Goal: Check status: Check status

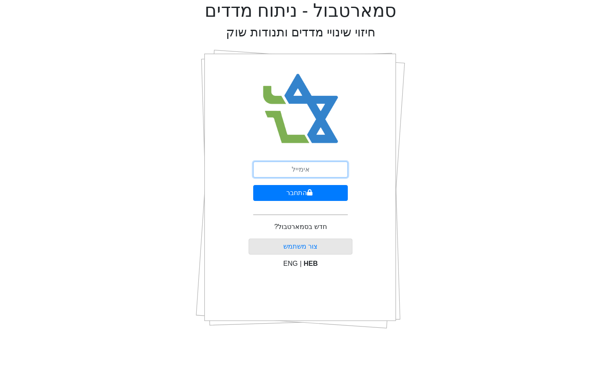
click at [322, 173] on input "email" at bounding box center [300, 170] width 95 height 16
type input "[EMAIL_ADDRESS][DOMAIN_NAME]"
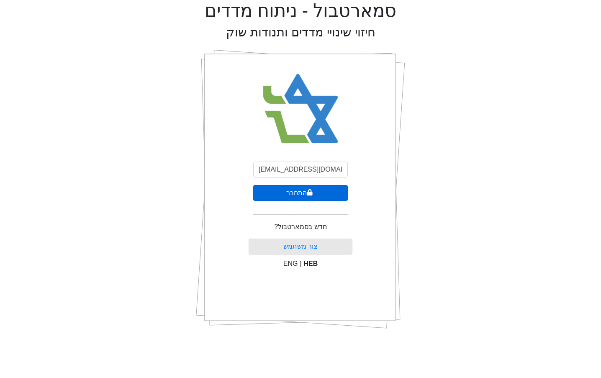
click at [288, 196] on button "התחבר" at bounding box center [300, 193] width 95 height 16
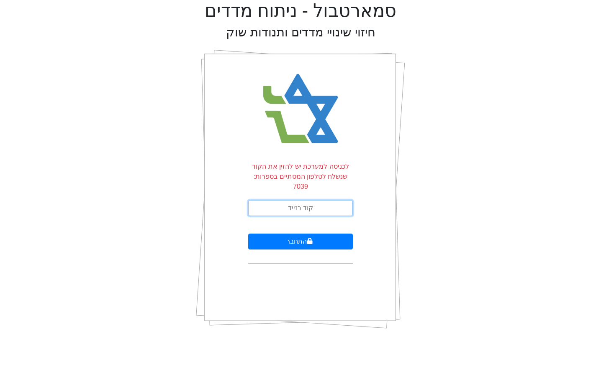
click at [330, 200] on input "text" at bounding box center [300, 208] width 105 height 16
type input "334343"
click at [248, 234] on button "התחבר" at bounding box center [300, 242] width 105 height 16
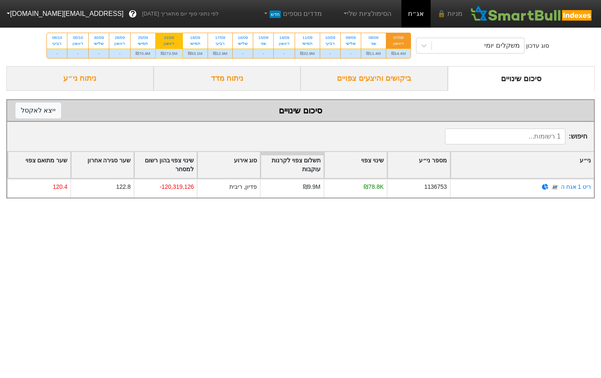
click at [169, 46] on div "ראשון" at bounding box center [169, 44] width 17 height 6
click at [169, 39] on input "21/09 ראשון ₪273.5M" at bounding box center [166, 35] width 5 height 5
radio input "true"
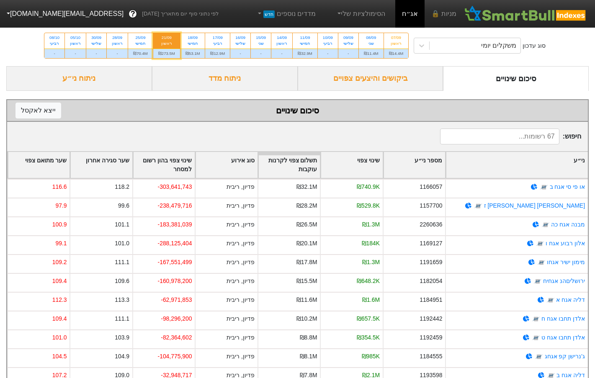
click at [392, 77] on div "ביקושים והיצעים צפויים" at bounding box center [371, 78] width 146 height 25
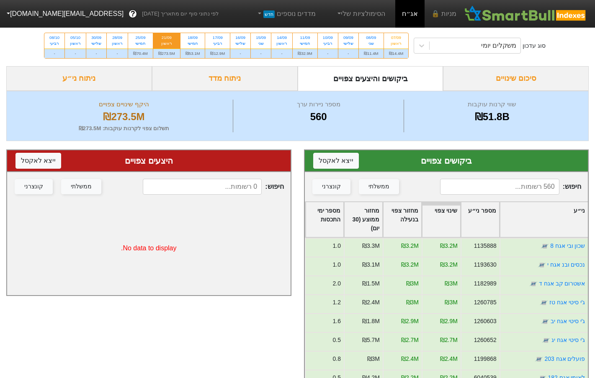
click at [335, 213] on div "מספר ימי התכסות" at bounding box center [325, 219] width 38 height 35
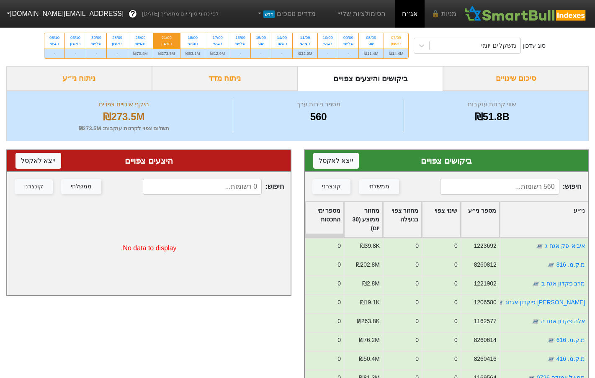
click at [334, 213] on div "מספר ימי התכסות" at bounding box center [325, 219] width 38 height 35
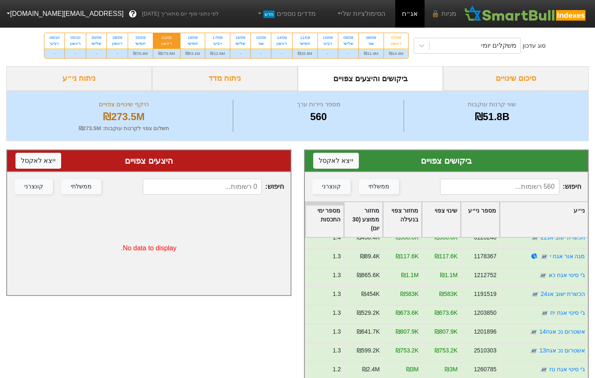
scroll to position [503, 0]
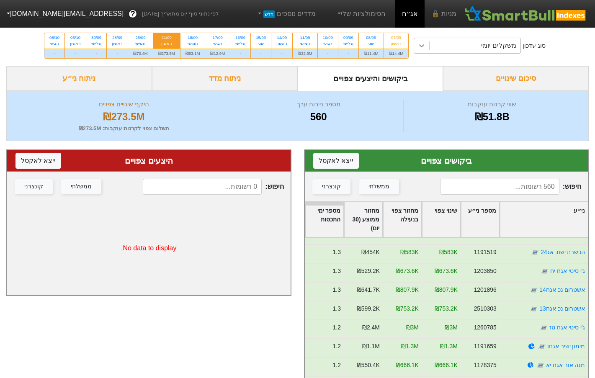
click at [423, 48] on icon at bounding box center [422, 45] width 8 height 8
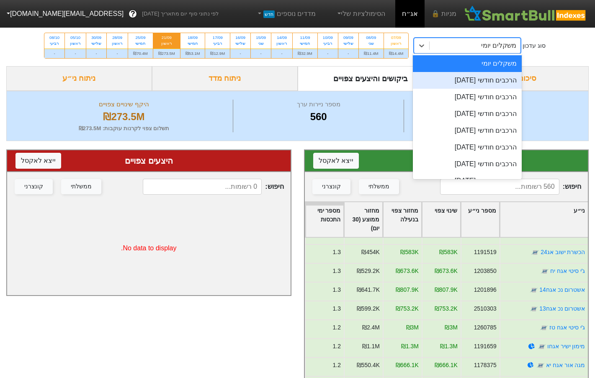
click at [489, 85] on div "הרכבים חודשי [DATE]" at bounding box center [467, 80] width 109 height 17
